Goal: Information Seeking & Learning: Find specific fact

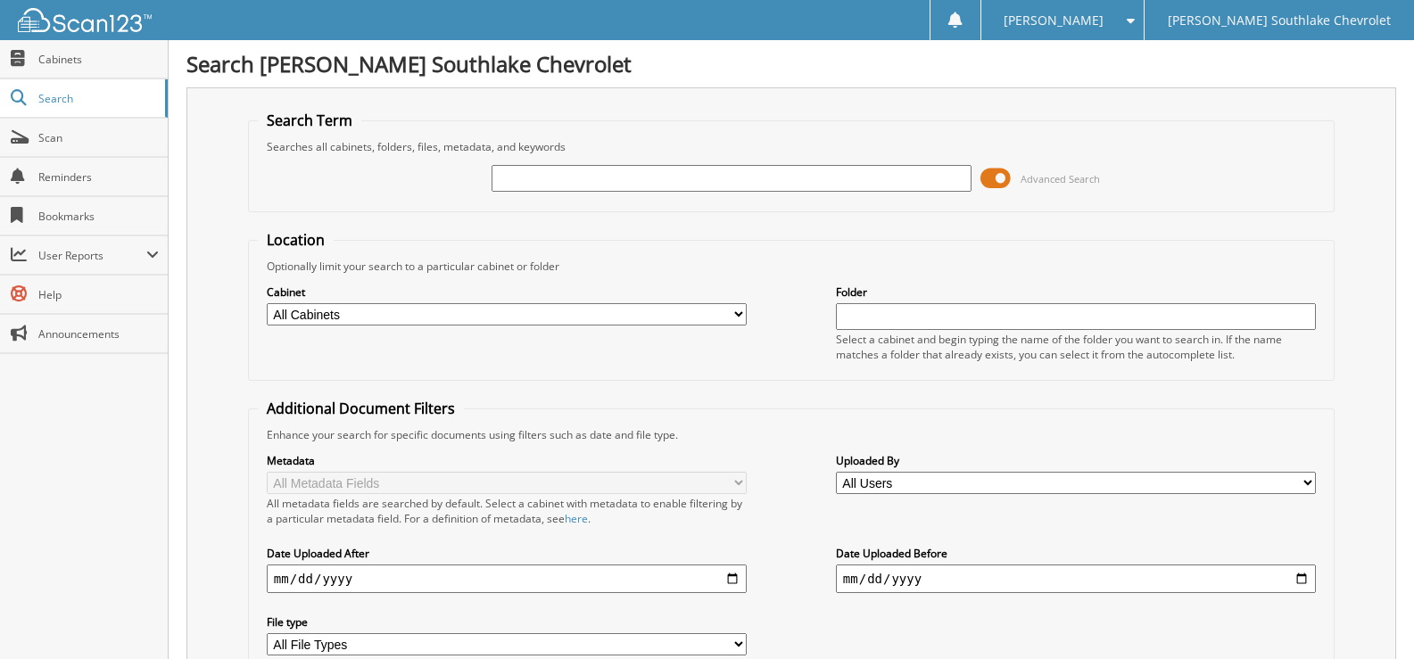
click at [557, 191] on input "text" at bounding box center [732, 178] width 480 height 27
click at [552, 182] on input "text" at bounding box center [732, 178] width 480 height 27
click at [684, 186] on input "text" at bounding box center [732, 178] width 480 height 27
type input "444553"
